Goal: Transaction & Acquisition: Purchase product/service

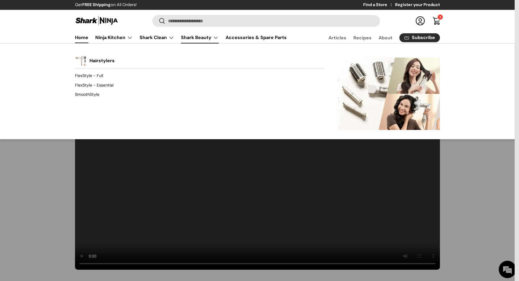
click at [219, 134] on div "Back Shark Beauty Hairstylers FlexStyle - Full FlexStyle - Essential SmoothStyl…" at bounding box center [257, 91] width 515 height 96
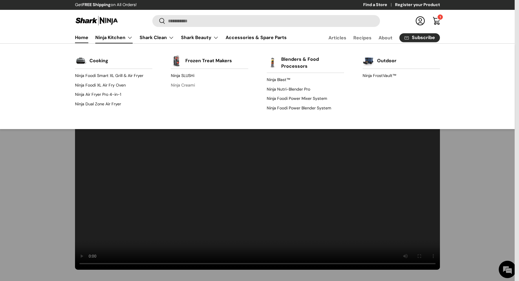
click at [189, 87] on link "Ninja Creami" at bounding box center [209, 85] width 77 height 9
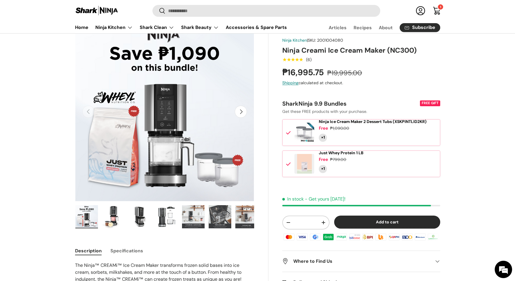
scroll to position [34, 0]
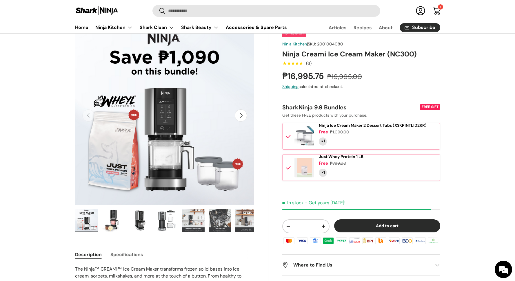
click at [342, 77] on s "₱19,995.00" at bounding box center [344, 76] width 35 height 9
copy s "19,995.00"
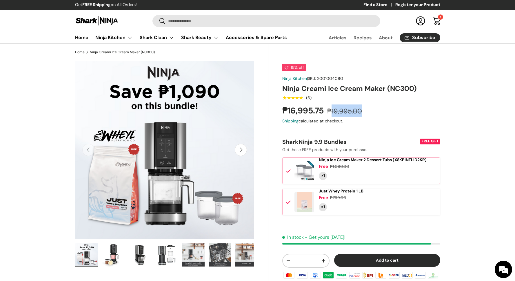
click at [340, 105] on div "₱16,995.75 ₱19,995.00" at bounding box center [361, 111] width 158 height 12
drag, startPoint x: 365, startPoint y: 111, endPoint x: 289, endPoint y: 112, distance: 75.3
click at [289, 112] on div "₱16,995.75 ₱19,995.00" at bounding box center [361, 111] width 158 height 12
copy div "16,995.75 ₱19,995.00"
